Goal: Entertainment & Leisure: Consume media (video, audio)

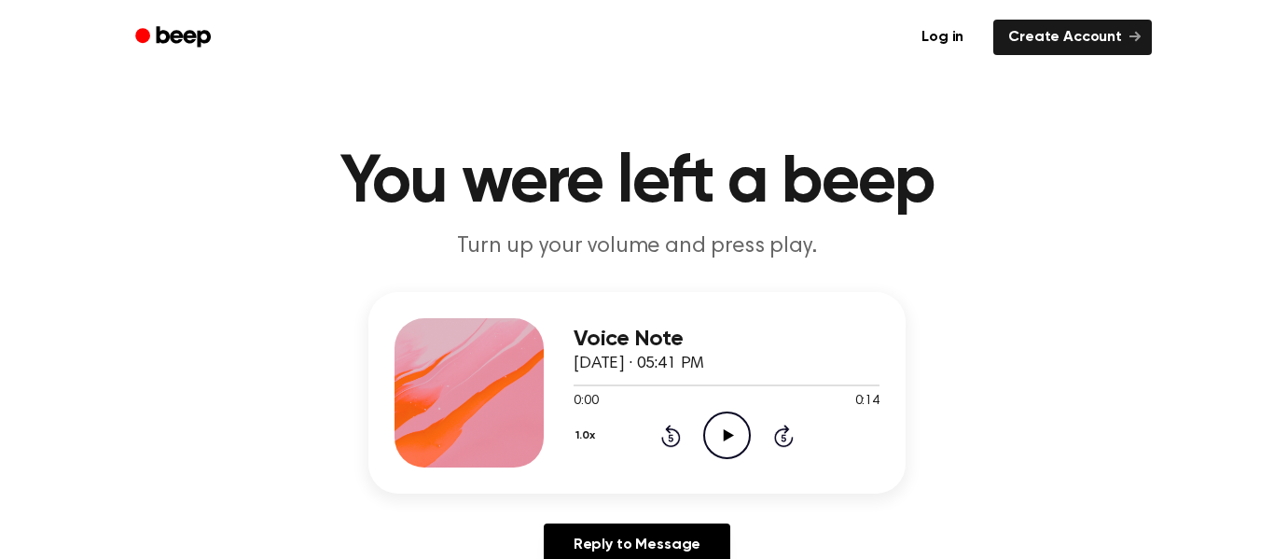
click at [725, 445] on icon "Play Audio" at bounding box center [727, 435] width 48 height 48
click at [725, 445] on icon "Pause Audio" at bounding box center [727, 435] width 48 height 48
click at [725, 445] on icon "Play Audio" at bounding box center [727, 435] width 48 height 48
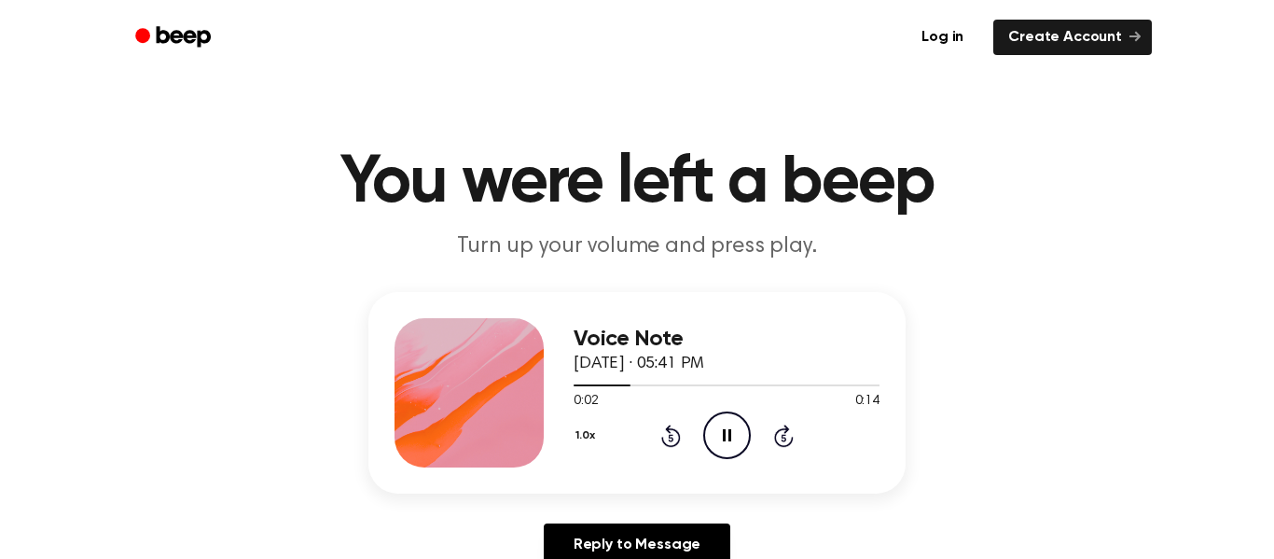
click at [671, 431] on icon "Rewind 5 seconds" at bounding box center [670, 435] width 21 height 24
click at [697, 436] on div "1.0x Rewind 5 seconds Pause Audio Skip 5 seconds" at bounding box center [727, 435] width 306 height 48
click at [739, 432] on icon "Pause Audio" at bounding box center [727, 435] width 48 height 48
click at [739, 432] on icon "Play Audio" at bounding box center [727, 435] width 48 height 48
click at [668, 441] on icon "Rewind 5 seconds" at bounding box center [670, 435] width 21 height 24
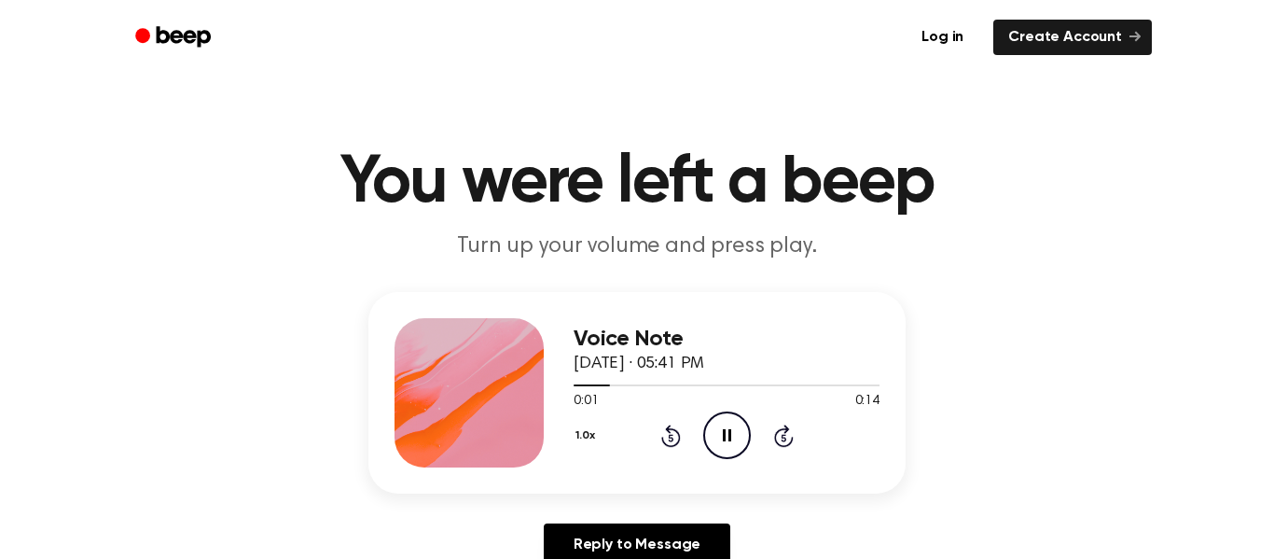
click at [741, 422] on icon "Pause Audio" at bounding box center [727, 435] width 48 height 48
click at [741, 422] on icon "Play Audio" at bounding box center [727, 435] width 48 height 48
click at [741, 422] on icon "Pause Audio" at bounding box center [727, 435] width 48 height 48
click at [741, 422] on icon "Play Audio" at bounding box center [727, 435] width 48 height 48
click at [741, 422] on icon "Pause Audio" at bounding box center [727, 435] width 48 height 48
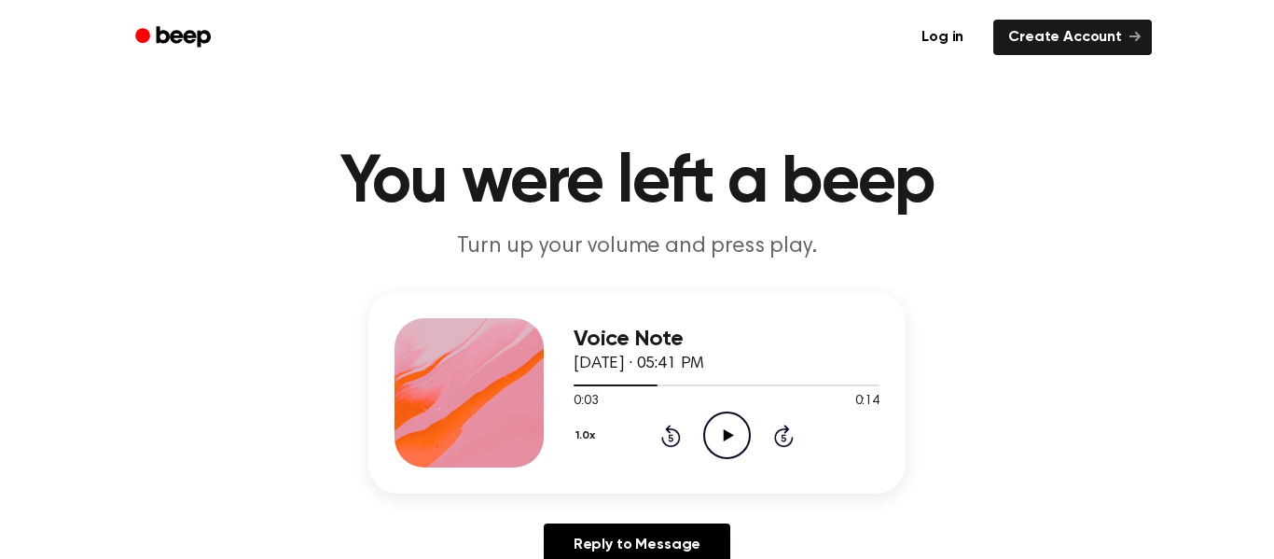
click at [741, 422] on icon "Play Audio" at bounding box center [727, 435] width 48 height 48
click at [741, 422] on icon "Pause Audio" at bounding box center [727, 435] width 48 height 48
click at [741, 422] on icon "Play Audio" at bounding box center [727, 435] width 48 height 48
click at [741, 422] on icon "Pause Audio" at bounding box center [727, 435] width 48 height 48
click at [574, 436] on button "1.0x" at bounding box center [588, 436] width 28 height 32
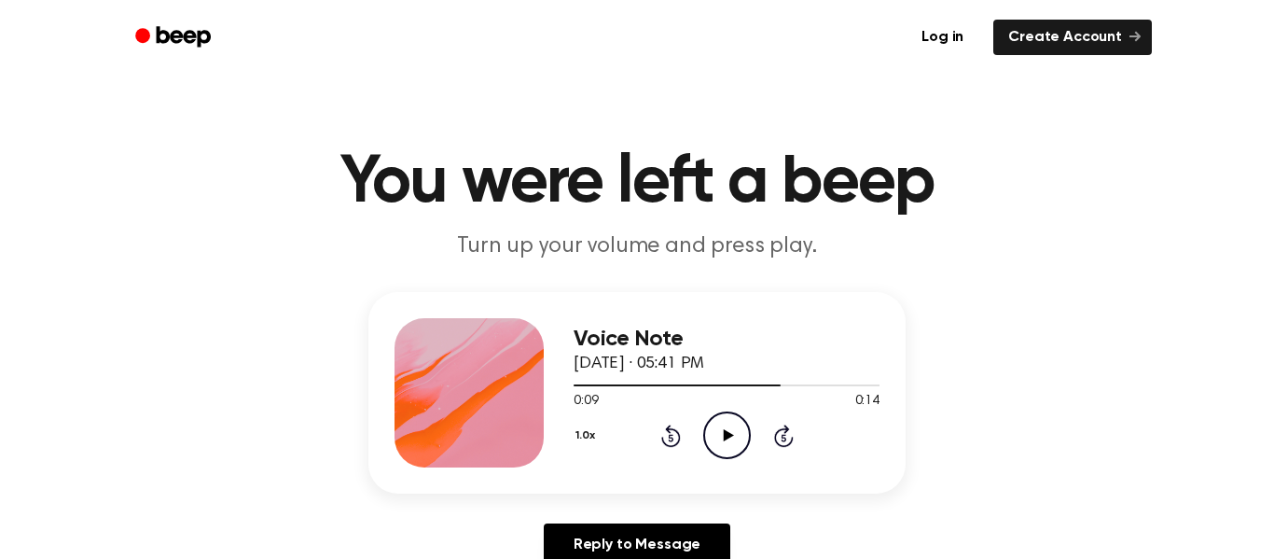
scroll to position [7, 0]
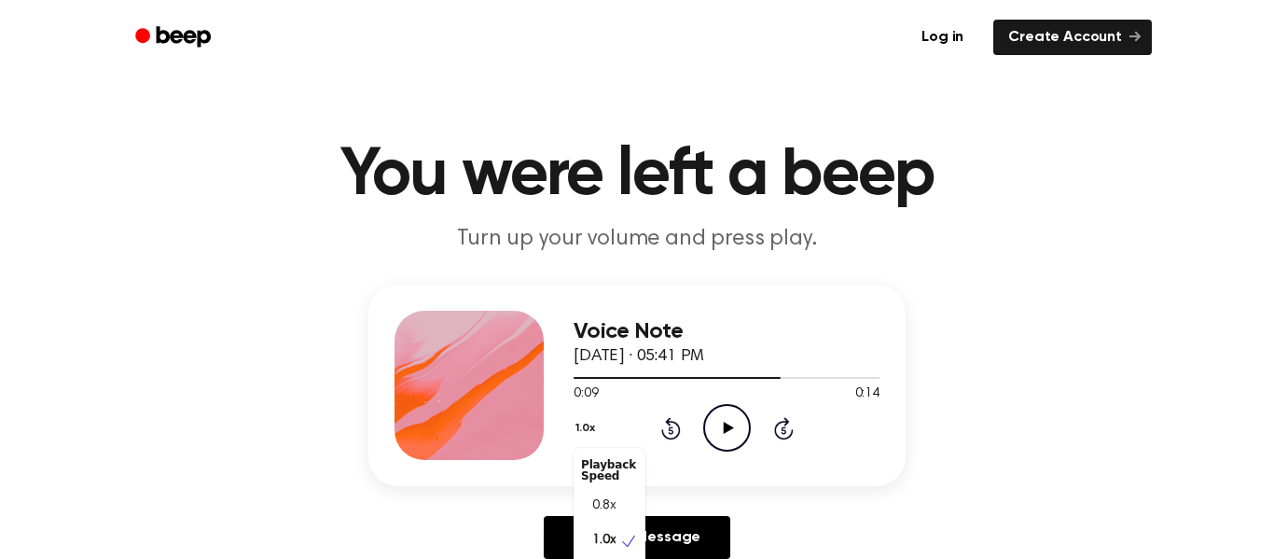
click at [666, 423] on icon at bounding box center [671, 428] width 20 height 22
click at [743, 422] on icon "Play Audio" at bounding box center [727, 428] width 48 height 48
click at [743, 422] on icon "Pause Audio" at bounding box center [727, 428] width 48 height 48
click at [743, 422] on icon "Play Audio" at bounding box center [727, 428] width 48 height 48
click at [743, 422] on icon "Pause Audio" at bounding box center [727, 428] width 48 height 48
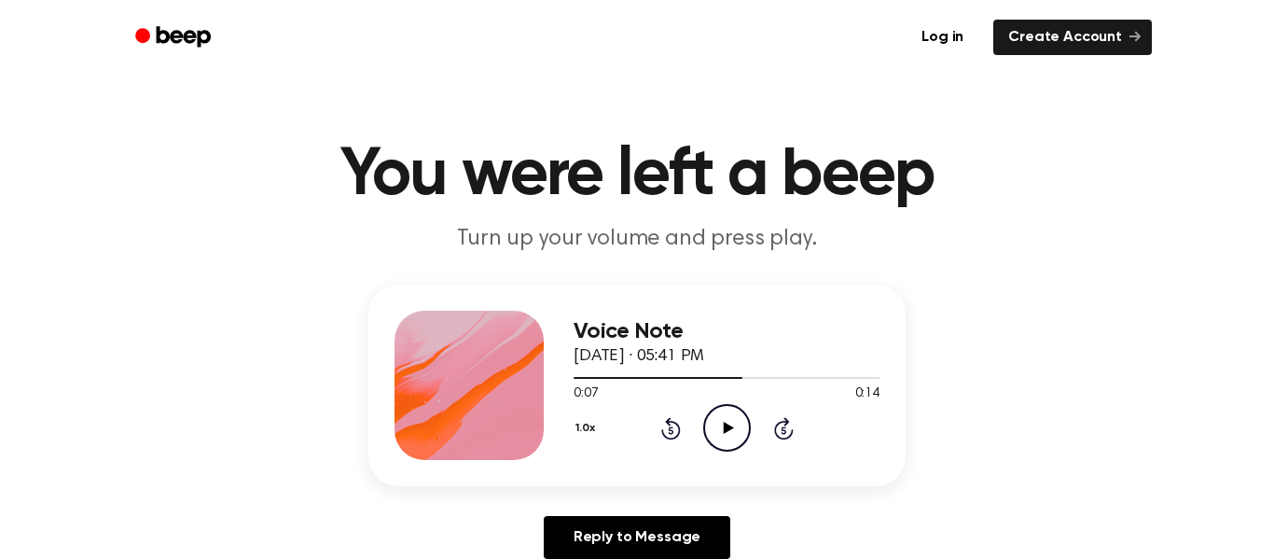
click at [743, 422] on icon "Play Audio" at bounding box center [727, 428] width 48 height 48
click at [743, 422] on icon "Pause Audio" at bounding box center [727, 428] width 48 height 48
click at [743, 422] on icon "Play Audio" at bounding box center [727, 428] width 48 height 48
click at [743, 422] on icon "Pause Audio" at bounding box center [727, 428] width 48 height 48
click at [744, 422] on icon "Play Audio" at bounding box center [727, 428] width 48 height 48
